Goal: Communication & Community: Answer question/provide support

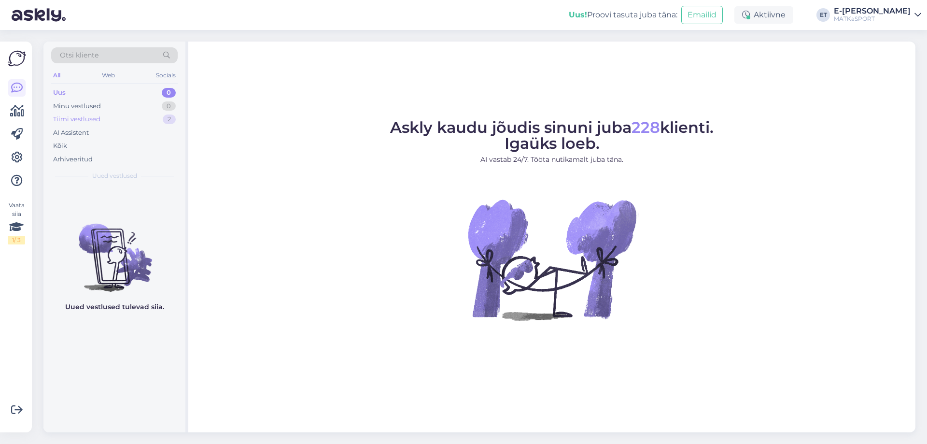
click at [110, 120] on div "Tiimi vestlused 2" at bounding box center [114, 119] width 126 height 14
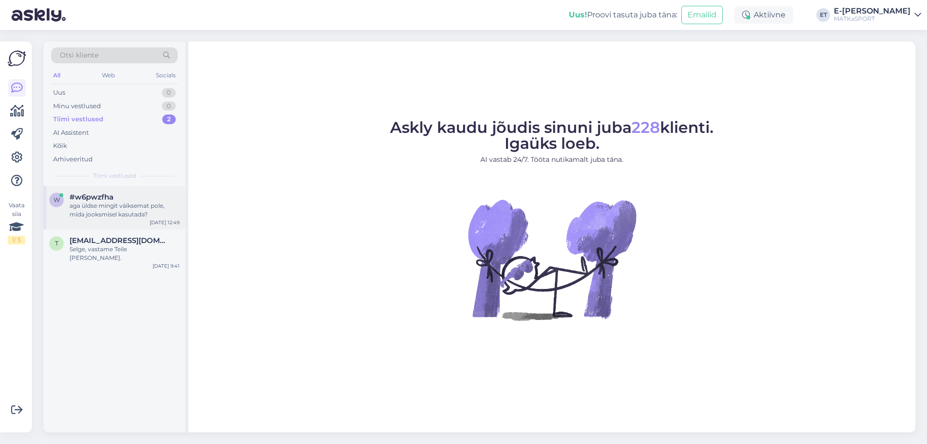
click at [114, 211] on div "aga üldse mingit väiksemat pole, mida jooksmisel kasutada?" at bounding box center [125, 209] width 110 height 17
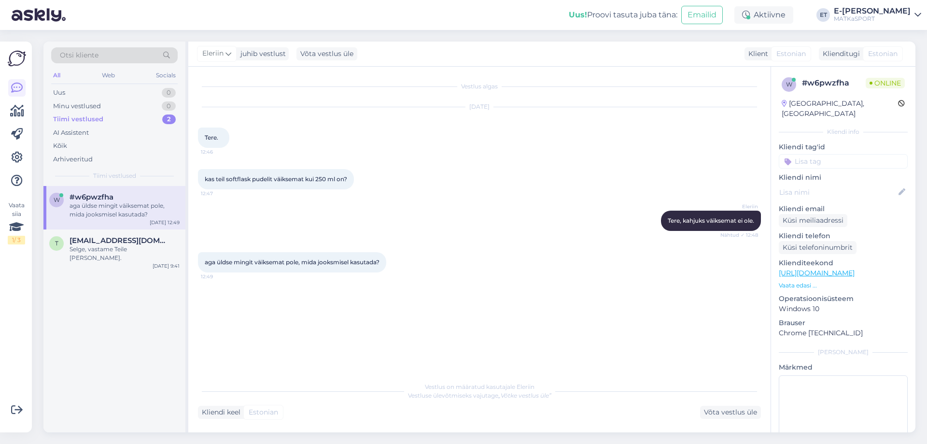
click at [791, 281] on p "Vaata edasi ..." at bounding box center [843, 285] width 129 height 9
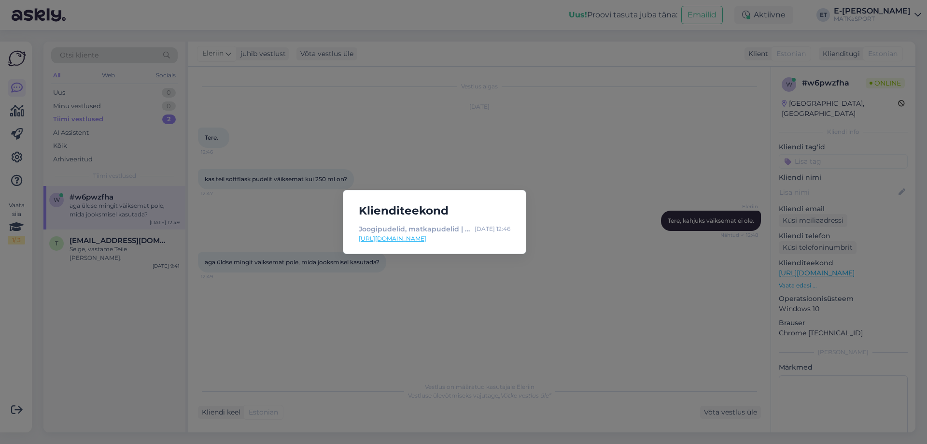
click at [487, 240] on link "[URL][DOMAIN_NAME]" at bounding box center [435, 238] width 152 height 9
click at [447, 292] on div "Klienditeekond Joogipudelid, matkapudelid | MATKaSPORT [DATE] 12:46 [URL][DOMAI…" at bounding box center [463, 222] width 927 height 444
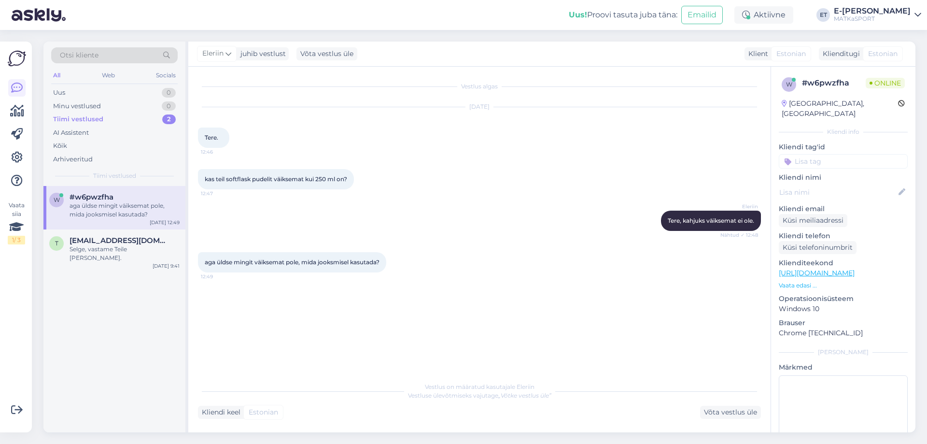
click at [229, 412] on div "Kliendi keel" at bounding box center [219, 412] width 42 height 10
click at [731, 411] on div "Võta vestlus üle" at bounding box center [730, 411] width 61 height 13
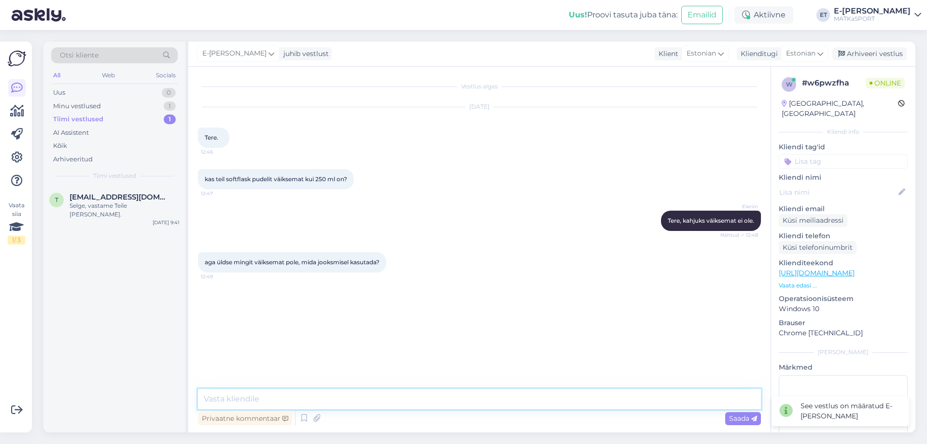
click at [391, 395] on textarea at bounding box center [479, 399] width 563 height 20
type textarea "Kõige väiksem pudel on meil 250ml, sellest kahjuks väiksemat meie tootevalikus …"
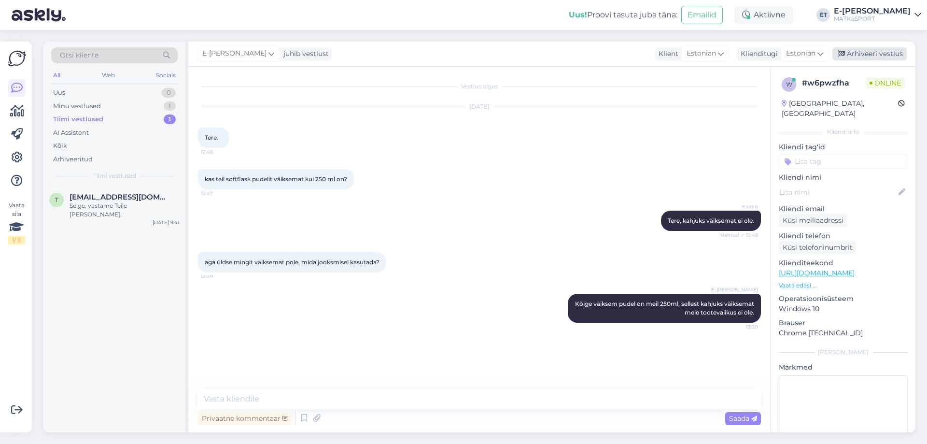
click at [891, 55] on div "Arhiveeri vestlus" at bounding box center [869, 53] width 74 height 13
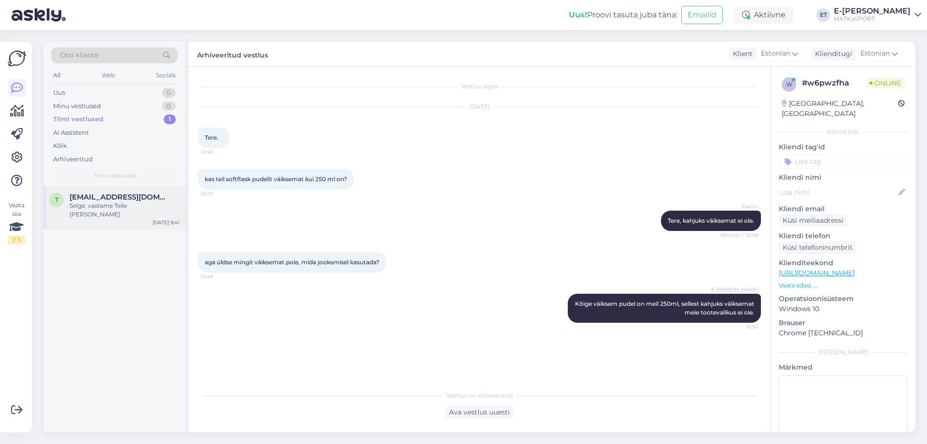
click at [108, 206] on div "Selge, vastame Teile [PERSON_NAME]." at bounding box center [125, 209] width 110 height 17
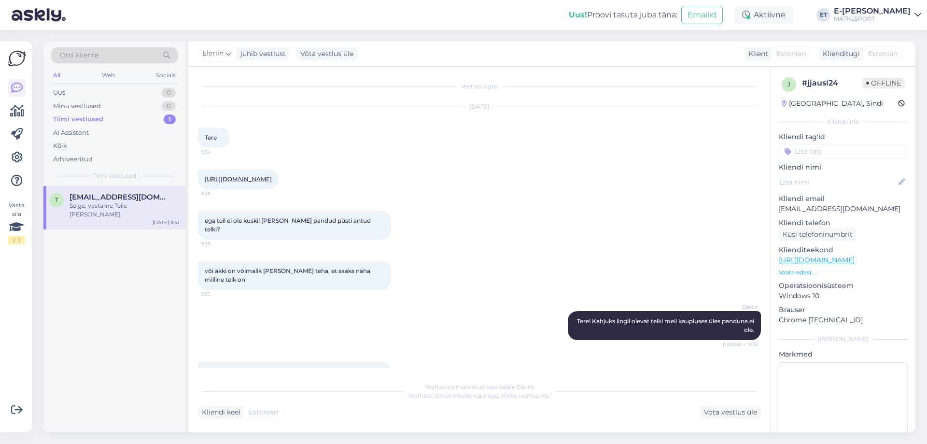
click at [272, 182] on link "[URL][DOMAIN_NAME]" at bounding box center [238, 178] width 67 height 7
